Goal: Contribute content

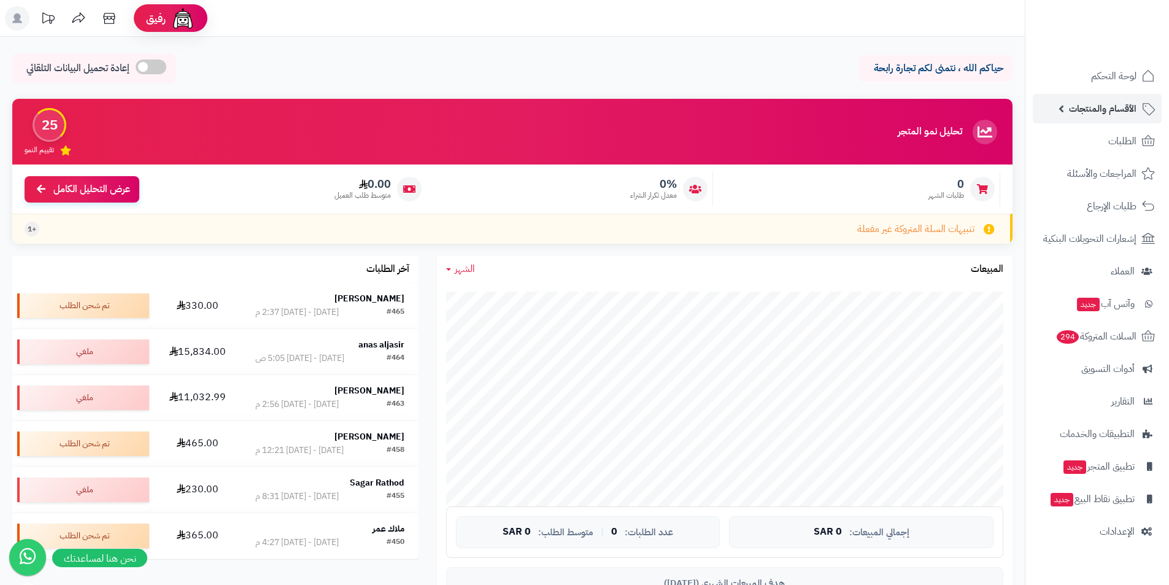
click at [1116, 115] on span "الأقسام والمنتجات" at bounding box center [1103, 108] width 68 height 17
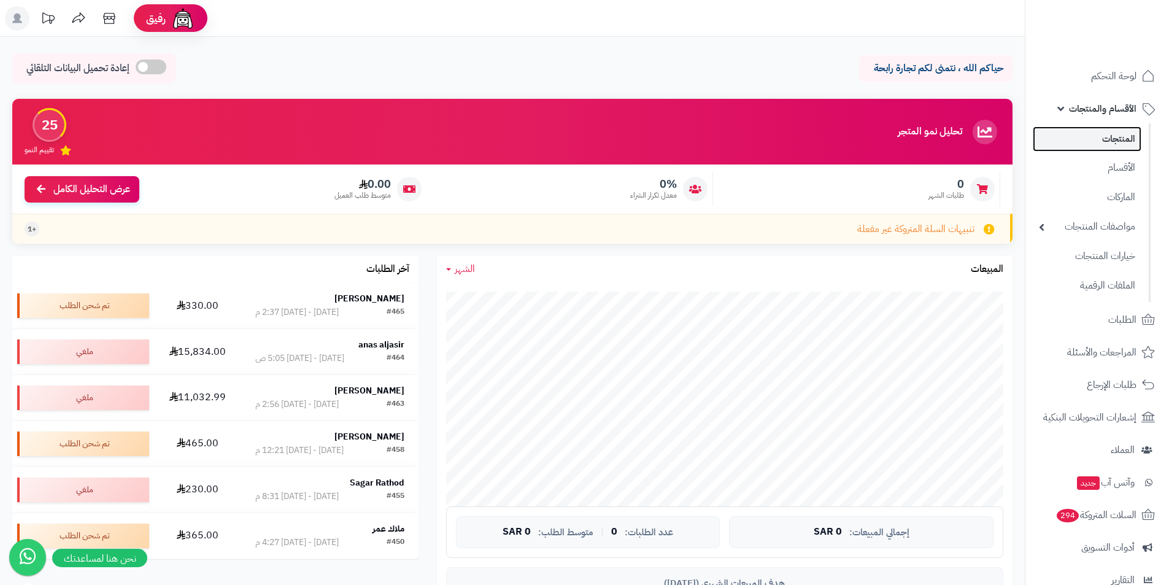
click at [1120, 142] on link "المنتجات" at bounding box center [1087, 138] width 109 height 25
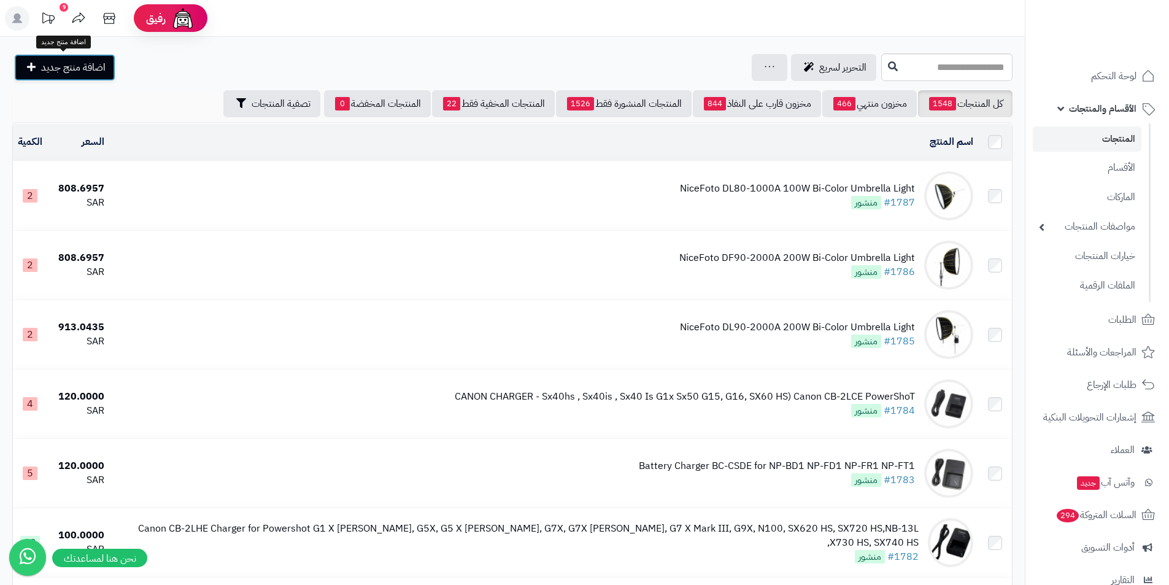
click at [69, 66] on span "اضافة منتج جديد" at bounding box center [73, 67] width 64 height 15
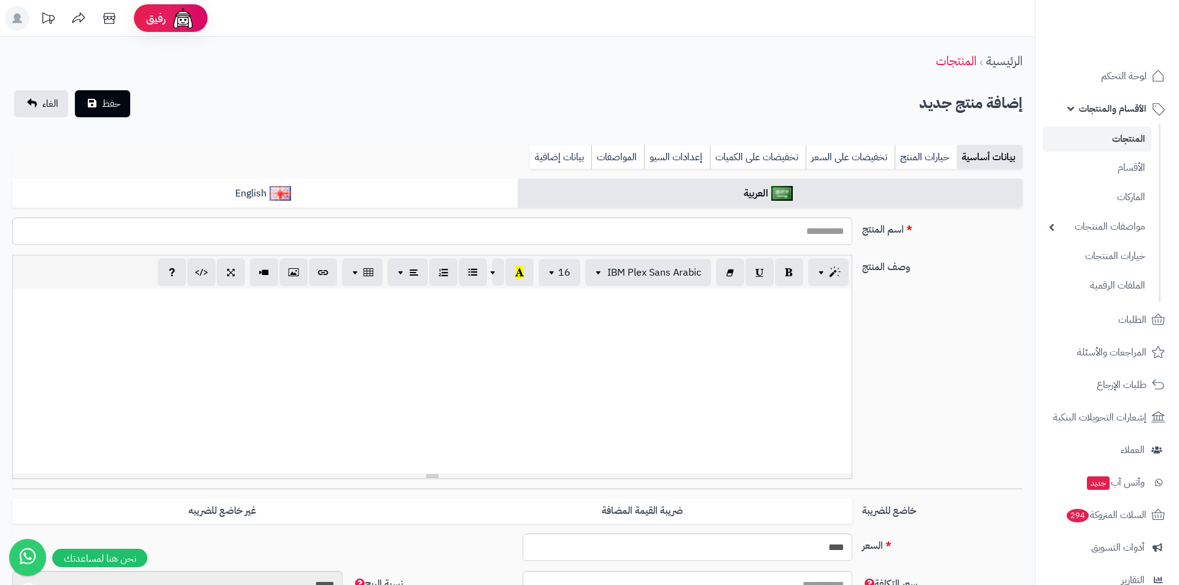
select select
